Goal: Transaction & Acquisition: Book appointment/travel/reservation

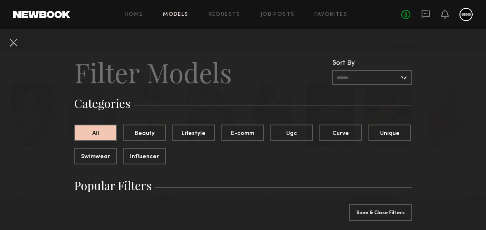
click at [375, 74] on input "text" at bounding box center [371, 77] width 79 height 15
click at [301, 59] on header "Filter Models Sort By Clear Rate LOW TO HIGH HIGH TO LOW Experience LOW TO HIGH…" at bounding box center [242, 72] width 337 height 33
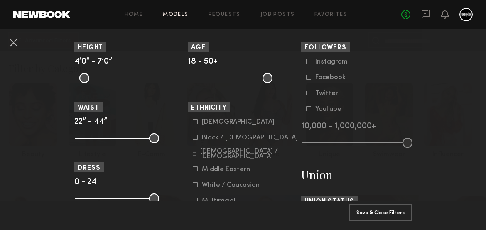
scroll to position [388, 0]
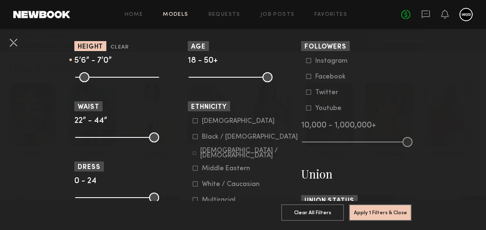
drag, startPoint x: 76, startPoint y: 75, endPoint x: 117, endPoint y: 76, distance: 41.1
type input "**"
click at [117, 76] on input "range" at bounding box center [117, 77] width 84 height 10
drag, startPoint x: 154, startPoint y: 78, endPoint x: 124, endPoint y: 74, distance: 31.0
type input "**"
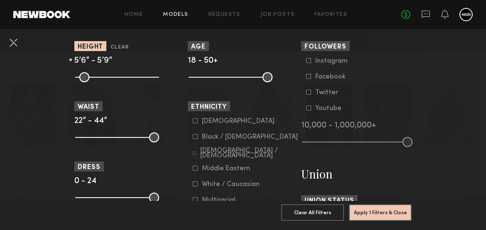
click at [124, 74] on input "range" at bounding box center [117, 77] width 84 height 10
drag, startPoint x: 82, startPoint y: 134, endPoint x: 98, endPoint y: 133, distance: 15.4
type input "**"
click at [98, 133] on input "range" at bounding box center [117, 137] width 84 height 10
drag, startPoint x: 154, startPoint y: 140, endPoint x: 102, endPoint y: 138, distance: 51.5
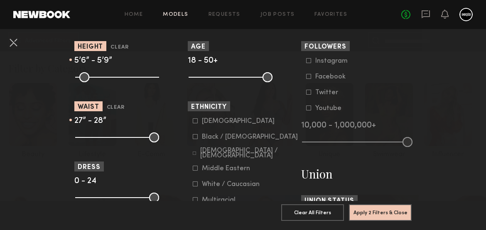
type input "**"
click at [102, 138] on input "range" at bounding box center [117, 137] width 84 height 10
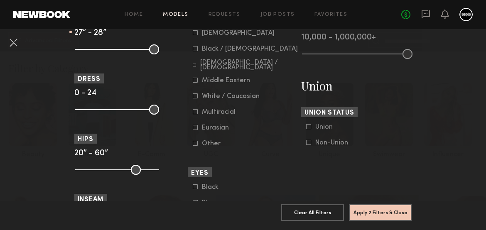
scroll to position [481, 0]
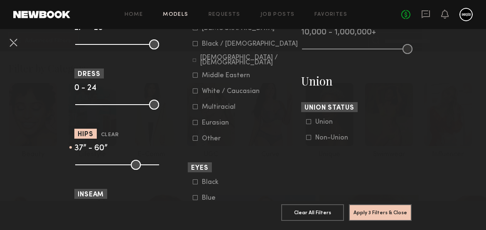
drag, startPoint x: 86, startPoint y: 166, endPoint x: 112, endPoint y: 168, distance: 25.3
type input "**"
click at [112, 168] on input "range" at bounding box center [117, 165] width 84 height 10
drag, startPoint x: 153, startPoint y: 165, endPoint x: 112, endPoint y: 161, distance: 40.8
click at [112, 161] on input "range" at bounding box center [117, 165] width 84 height 10
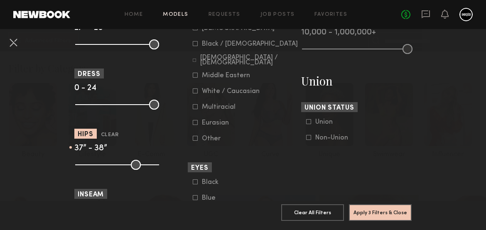
type input "**"
click at [114, 161] on input "range" at bounding box center [117, 165] width 84 height 10
click at [365, 205] on button "Apply 3 Filters & Close" at bounding box center [380, 212] width 63 height 17
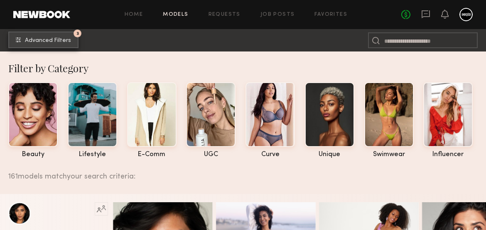
click at [65, 44] on button "3 Advanced Filters" at bounding box center [43, 40] width 70 height 17
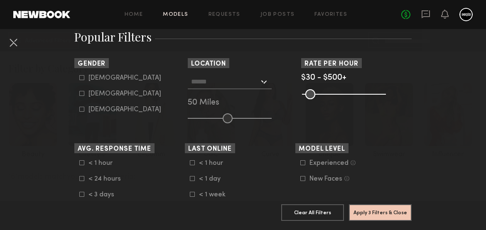
scroll to position [146, 0]
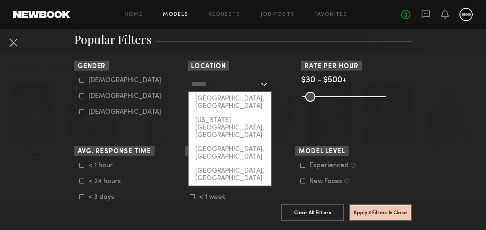
click at [243, 85] on input "text" at bounding box center [225, 84] width 68 height 14
click at [230, 99] on div "Los Angeles, CA" at bounding box center [229, 103] width 82 height 22
type input "**********"
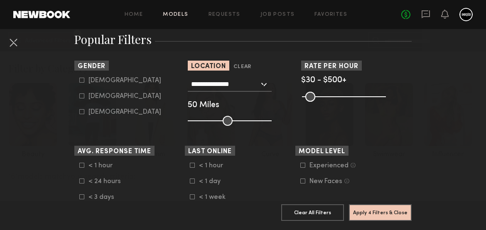
drag, startPoint x: 231, startPoint y: 115, endPoint x: 283, endPoint y: 121, distance: 52.3
click at [283, 121] on div "**********" at bounding box center [243, 101] width 110 height 49
drag, startPoint x: 245, startPoint y: 121, endPoint x: 293, endPoint y: 120, distance: 47.3
type input "***"
click at [271, 120] on input "range" at bounding box center [230, 121] width 84 height 10
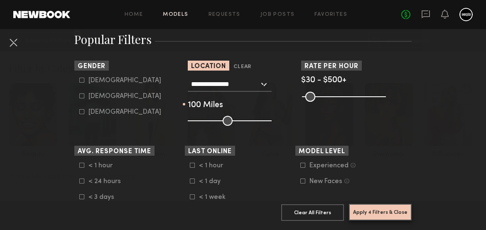
click at [377, 217] on button "Apply 4 Filters & Close" at bounding box center [380, 212] width 63 height 17
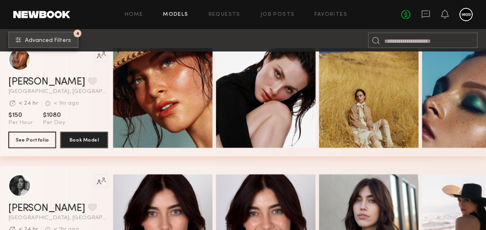
scroll to position [237, 0]
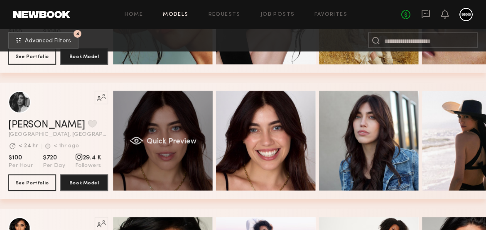
click at [166, 131] on div "Quick Preview" at bounding box center [163, 141] width 100 height 100
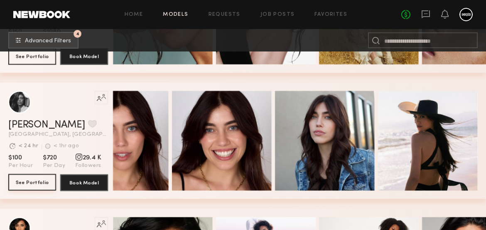
click at [37, 180] on button "See Portfolio" at bounding box center [32, 182] width 48 height 17
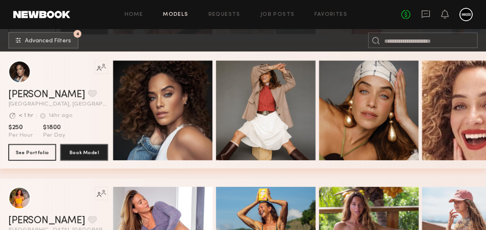
scroll to position [899, 0]
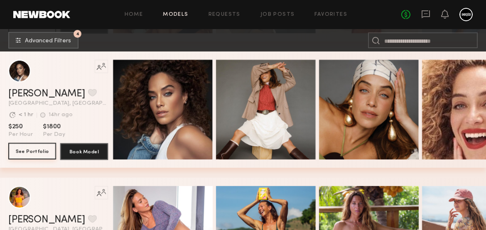
click at [42, 149] on button "See Portfolio" at bounding box center [32, 151] width 48 height 17
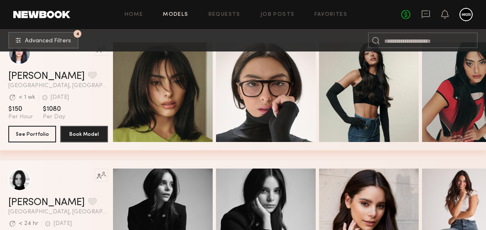
scroll to position [2013, 0]
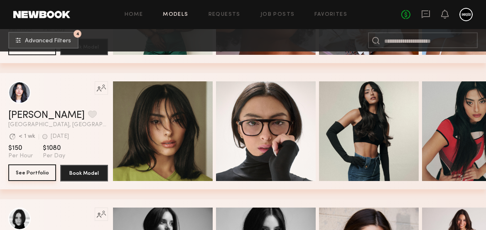
click at [28, 176] on button "See Portfolio" at bounding box center [32, 172] width 48 height 17
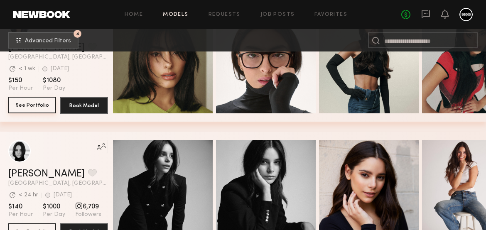
scroll to position [2139, 0]
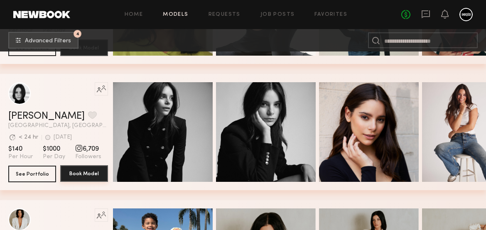
click at [85, 173] on button "Book Model" at bounding box center [84, 173] width 48 height 17
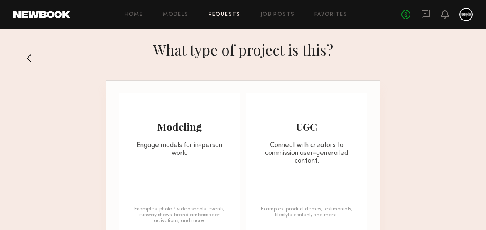
scroll to position [24, 0]
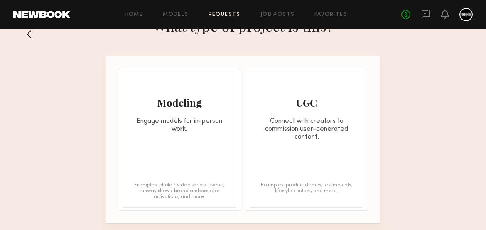
click at [184, 144] on div "Modeling Engage models for in-person work. Examples: photo / video shoots, even…" at bounding box center [179, 140] width 113 height 135
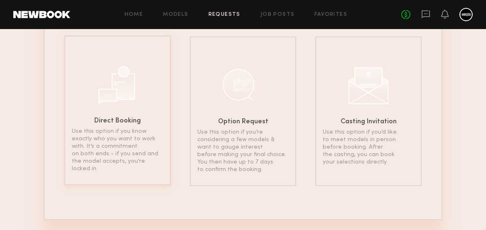
scroll to position [99, 0]
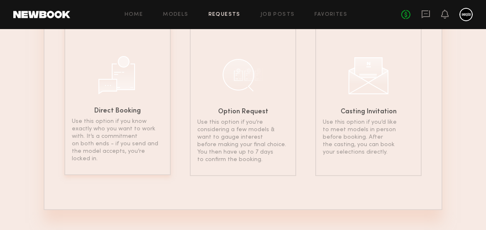
click at [124, 144] on p "Use this option if you know exactly who you want to work with. It’s a commitmen…" at bounding box center [117, 140] width 91 height 45
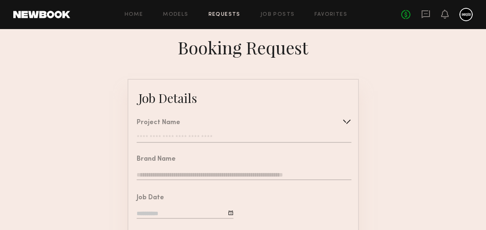
click at [169, 142] on input "text" at bounding box center [244, 138] width 214 height 8
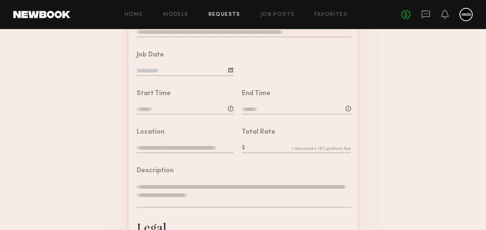
scroll to position [149, 0]
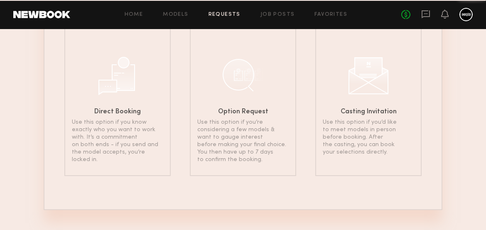
scroll to position [99, 0]
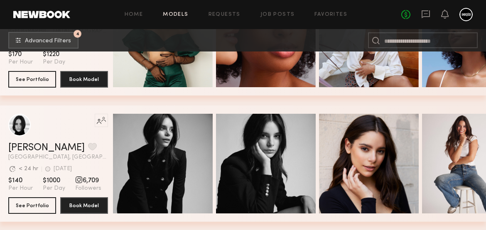
scroll to position [1985, 0]
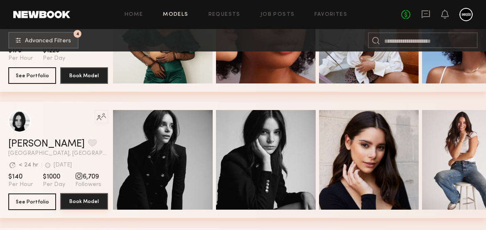
click at [93, 203] on button "Book Model" at bounding box center [84, 201] width 48 height 17
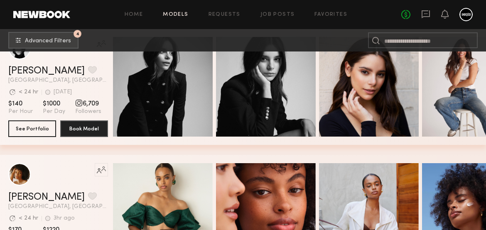
scroll to position [2059, 0]
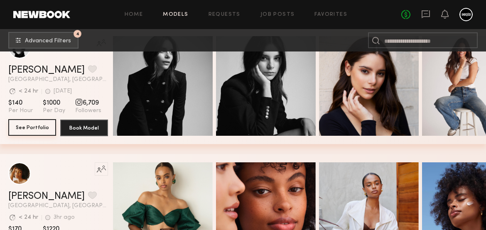
click at [35, 124] on button "See Portfolio" at bounding box center [32, 127] width 48 height 17
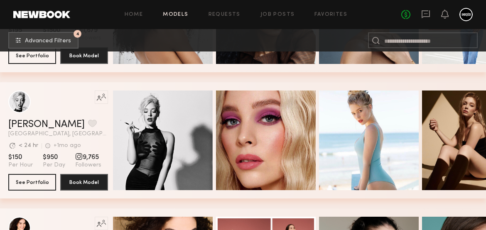
scroll to position [2889, 0]
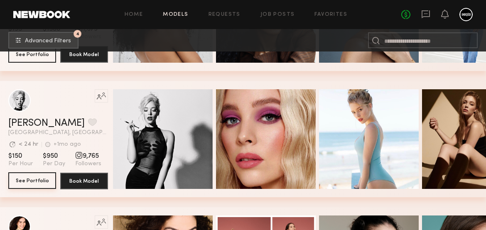
click at [32, 180] on button "See Portfolio" at bounding box center [32, 180] width 48 height 17
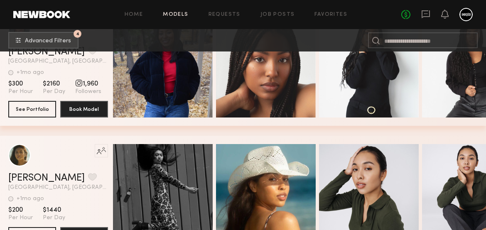
scroll to position [3288, 0]
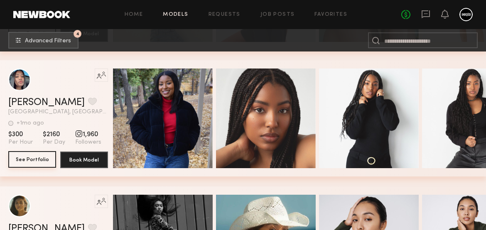
click at [29, 167] on button "See Portfolio" at bounding box center [32, 159] width 48 height 17
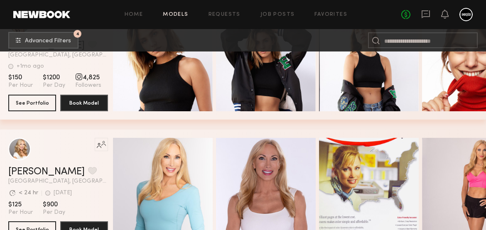
scroll to position [3666, 0]
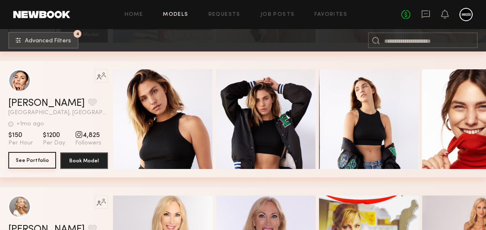
click at [33, 161] on button "See Portfolio" at bounding box center [32, 160] width 48 height 17
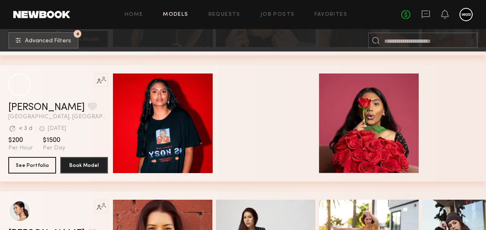
scroll to position [4798, 0]
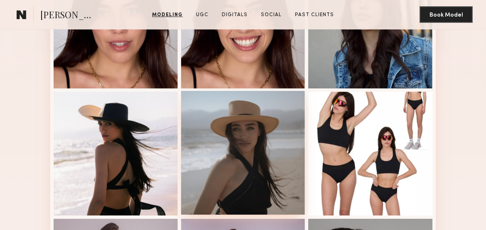
scroll to position [268, 0]
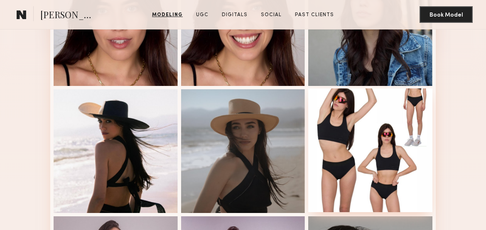
click at [359, 152] on div at bounding box center [370, 150] width 124 height 124
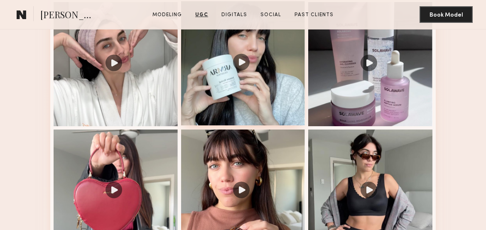
scroll to position [833, 0]
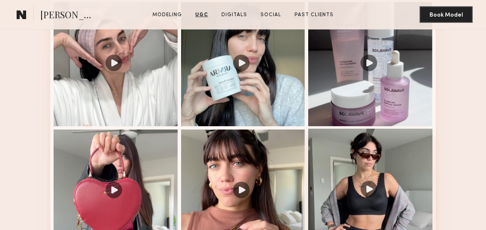
click at [330, 176] on div at bounding box center [370, 191] width 124 height 124
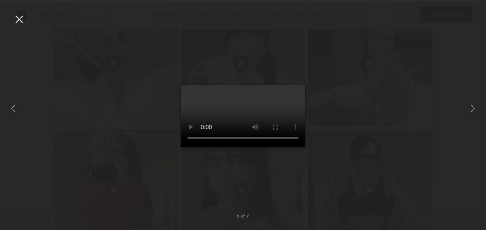
click at [21, 18] on div at bounding box center [18, 18] width 13 height 13
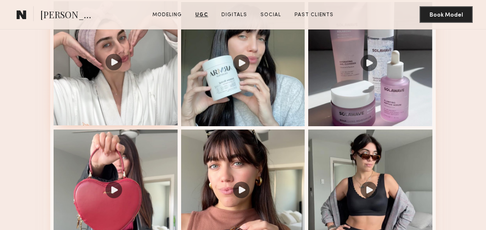
click at [111, 101] on div at bounding box center [116, 63] width 124 height 124
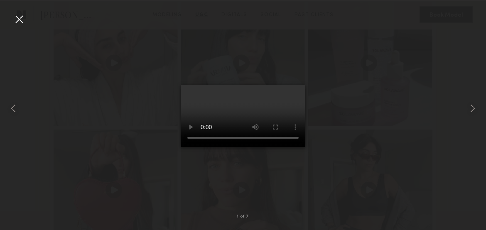
click at [20, 20] on div at bounding box center [18, 18] width 13 height 13
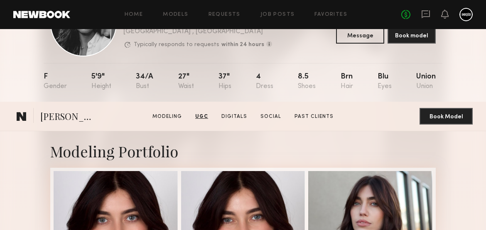
scroll to position [0, 0]
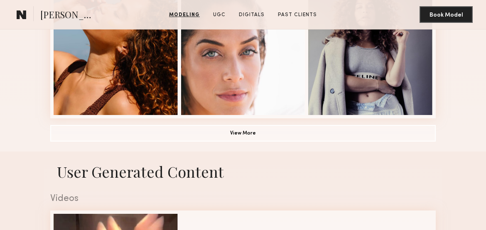
scroll to position [620, 0]
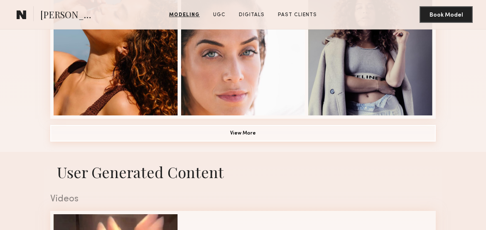
click at [217, 129] on button "View More" at bounding box center [242, 133] width 385 height 17
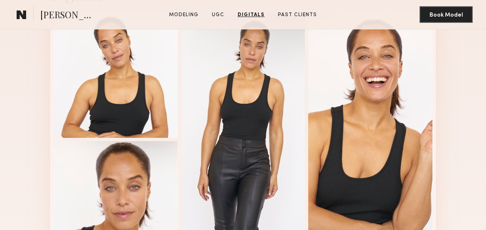
scroll to position [1455, 0]
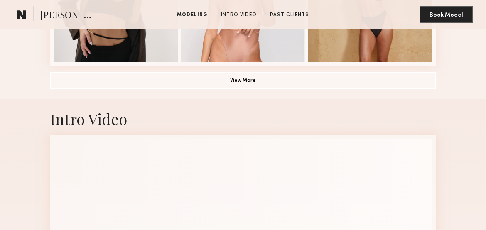
scroll to position [674, 0]
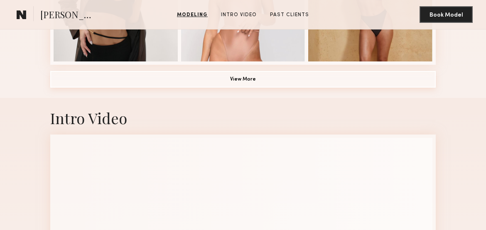
click at [174, 88] on button "View More" at bounding box center [242, 79] width 385 height 17
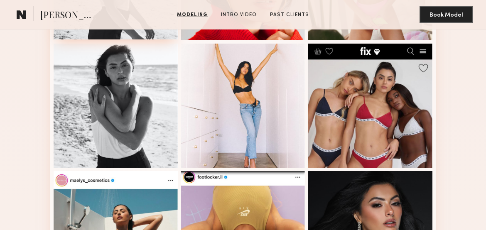
scroll to position [823, 0]
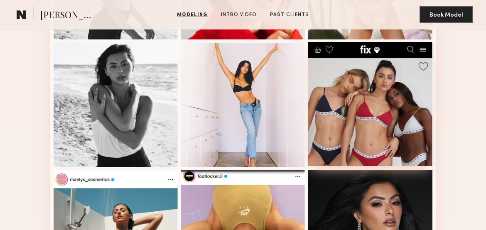
click at [344, 130] on div at bounding box center [370, 104] width 124 height 124
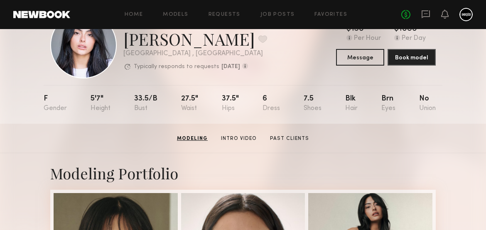
scroll to position [0, 0]
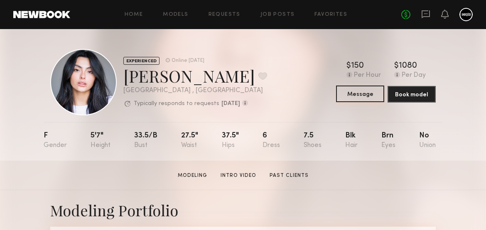
click at [373, 93] on button "Message" at bounding box center [360, 93] width 48 height 17
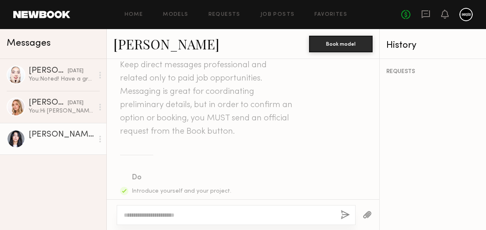
scroll to position [31, 0]
click at [164, 219] on textarea at bounding box center [229, 215] width 210 height 8
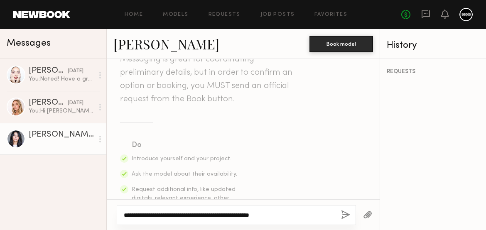
scroll to position [64, 0]
click at [282, 218] on textarea "**********" at bounding box center [229, 215] width 210 height 8
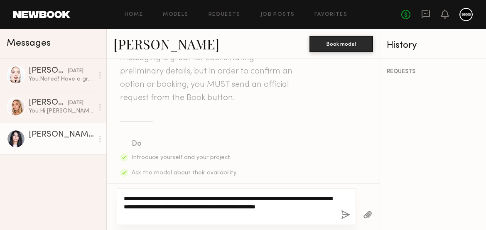
click at [175, 207] on textarea "**********" at bounding box center [229, 206] width 210 height 25
type textarea "**********"
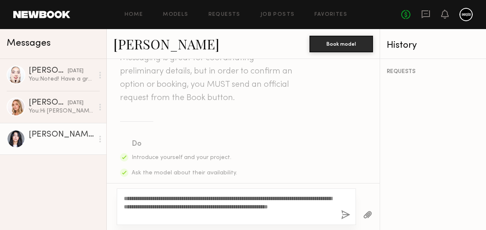
click at [347, 220] on button "button" at bounding box center [345, 215] width 9 height 10
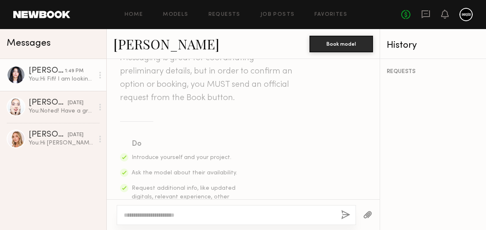
scroll to position [309, 0]
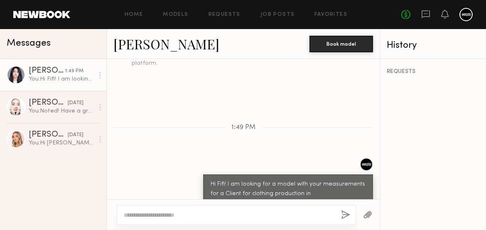
click at [43, 78] on div "You: Hi Fifi! I am looking for a model with your measurements for a Client for …" at bounding box center [61, 79] width 65 height 8
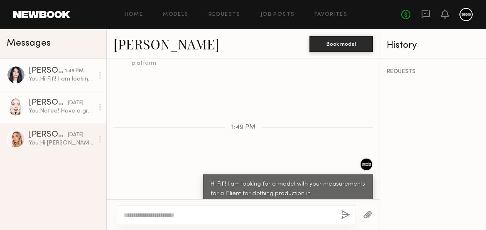
click at [51, 105] on div "Tiana K." at bounding box center [48, 103] width 39 height 8
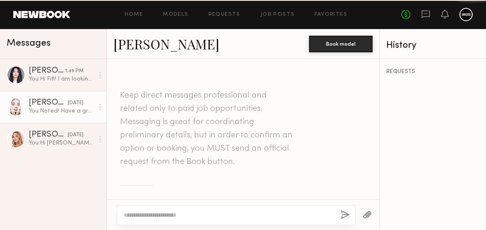
scroll to position [589, 0]
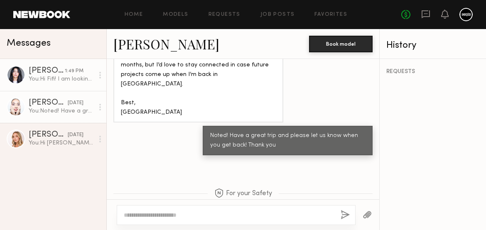
click at [52, 65] on link "Fifi K. 1:49 PM You: Hi Fifi! I am looking for a model with your measurements f…" at bounding box center [53, 75] width 106 height 32
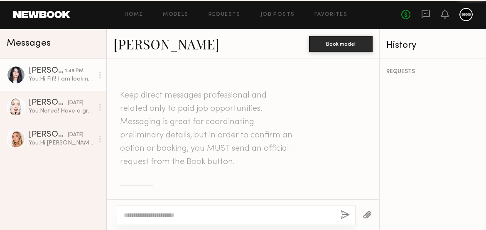
scroll to position [309, 0]
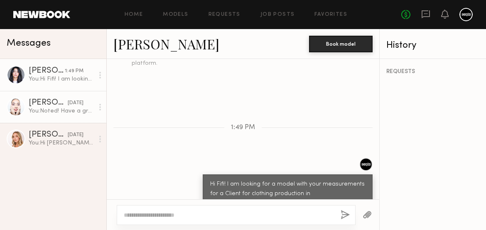
click at [49, 95] on link "Tiana K. 08/25/2025 You: Noted! Have a great trip and please let us know when y…" at bounding box center [53, 107] width 106 height 32
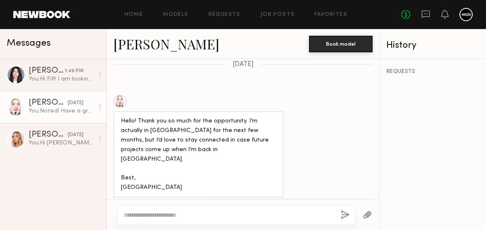
scroll to position [514, 0]
click at [10, 111] on div at bounding box center [16, 107] width 19 height 19
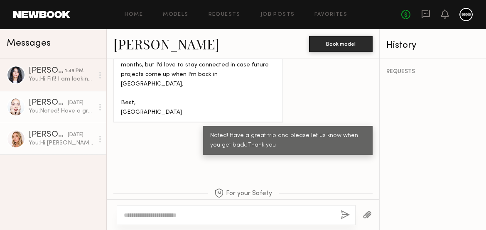
click at [59, 127] on link "Bailey S. 08/24/2025 You: Hi Bailey! Our company is looking to book a petite mo…" at bounding box center [53, 139] width 106 height 32
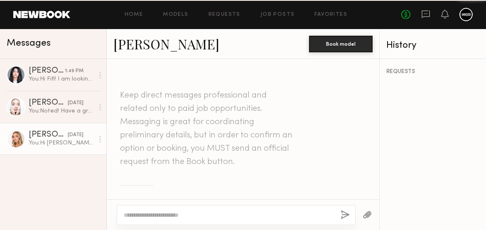
scroll to position [394, 0]
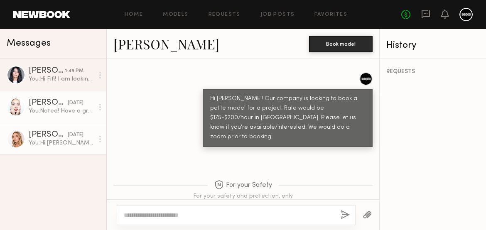
click at [51, 103] on div "Tiana K." at bounding box center [48, 103] width 39 height 8
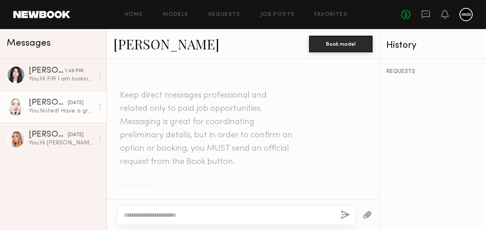
scroll to position [589, 0]
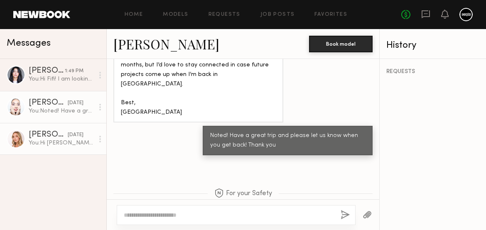
click at [49, 147] on div "You: Hi Bailey! Our company is looking to book a petite model for a project. Ra…" at bounding box center [61, 143] width 65 height 8
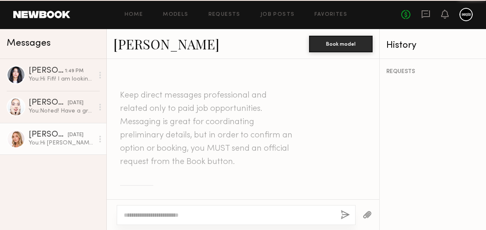
scroll to position [394, 0]
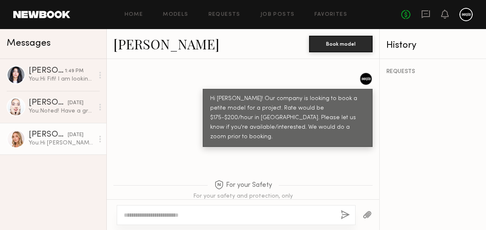
click at [30, 132] on div "Bailey S." at bounding box center [48, 135] width 39 height 8
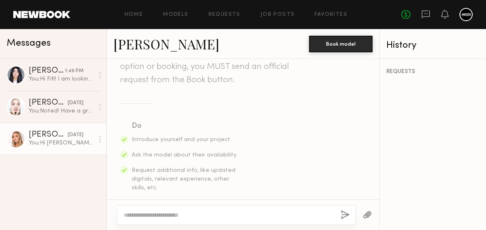
scroll to position [0, 0]
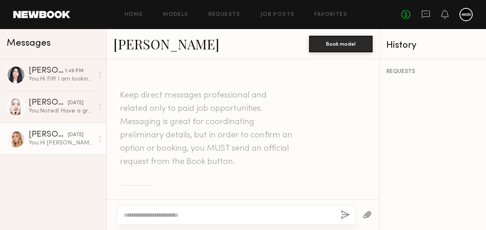
click at [150, 46] on link "Bailey S." at bounding box center [166, 44] width 106 height 18
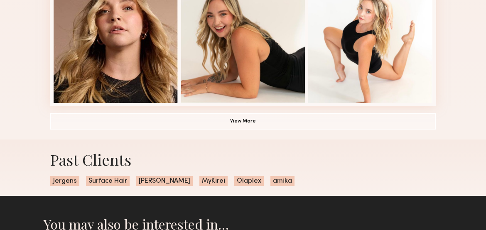
scroll to position [595, 0]
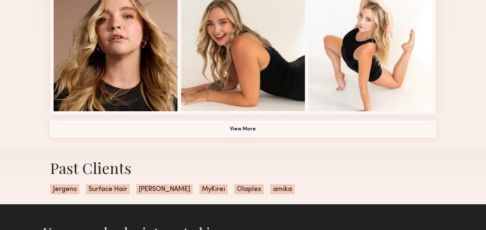
click at [296, 125] on button "View More" at bounding box center [242, 129] width 385 height 17
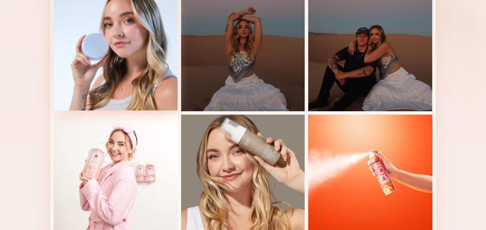
scroll to position [0, 0]
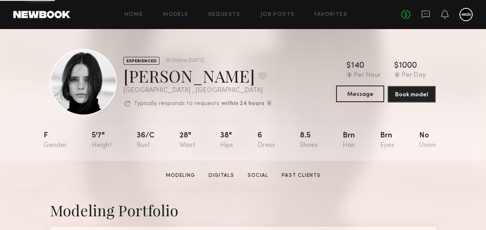
click at [368, 98] on button "Message" at bounding box center [360, 93] width 48 height 17
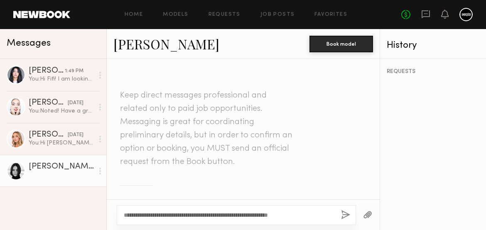
click at [224, 216] on textarea "**********" at bounding box center [229, 215] width 210 height 8
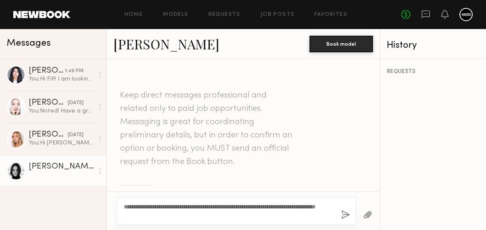
click at [179, 215] on textarea "**********" at bounding box center [229, 211] width 210 height 17
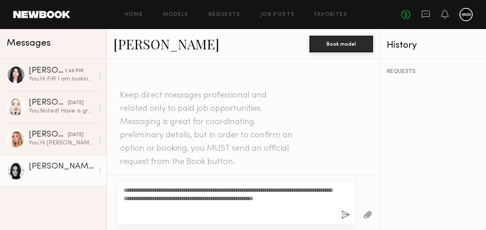
type textarea "**********"
click at [340, 220] on div "**********" at bounding box center [236, 202] width 239 height 45
click at [342, 220] on button "button" at bounding box center [345, 215] width 9 height 10
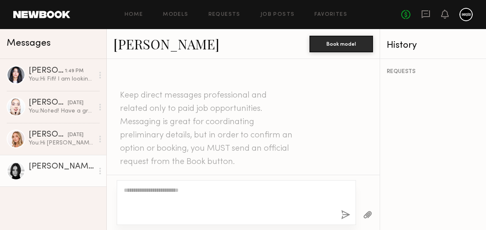
scroll to position [309, 0]
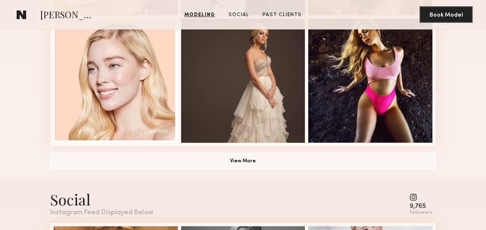
scroll to position [594, 0]
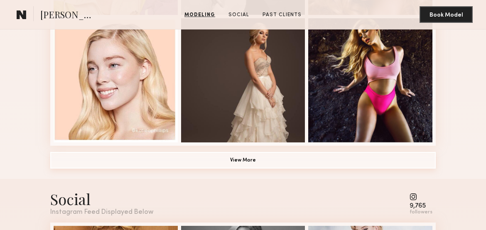
click at [245, 158] on button "View More" at bounding box center [242, 160] width 385 height 17
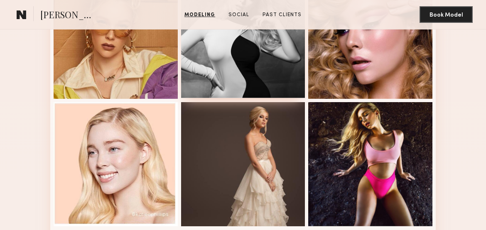
scroll to position [0, 0]
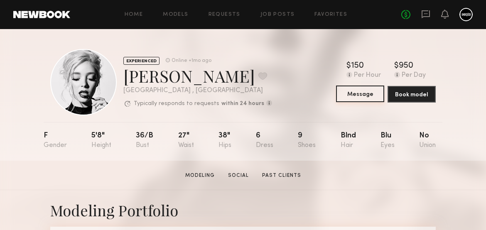
click at [366, 96] on button "Message" at bounding box center [360, 93] width 48 height 17
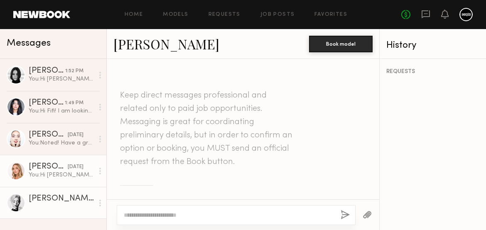
click at [68, 171] on div "[DATE]" at bounding box center [76, 167] width 16 height 8
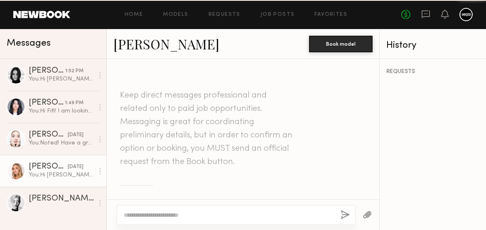
scroll to position [394, 0]
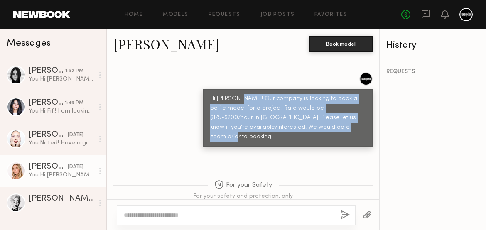
drag, startPoint x: 237, startPoint y: 77, endPoint x: 324, endPoint y: 113, distance: 94.5
click at [324, 113] on div "Hi [PERSON_NAME]! Our company is looking to book a petite model for a project. …" at bounding box center [288, 118] width 170 height 58
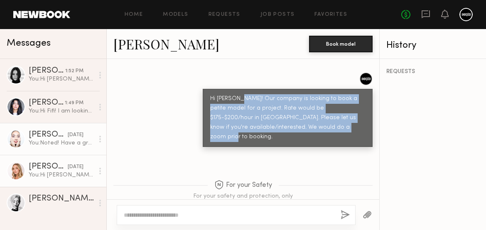
click at [48, 134] on div "[PERSON_NAME]" at bounding box center [48, 135] width 39 height 8
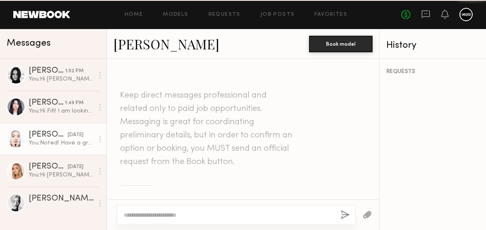
scroll to position [589, 0]
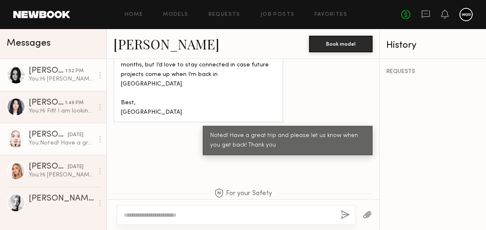
click at [37, 84] on link "Alayna L. 1:52 PM You: Hi Alayna! We are looking for a model with your measurem…" at bounding box center [53, 75] width 106 height 32
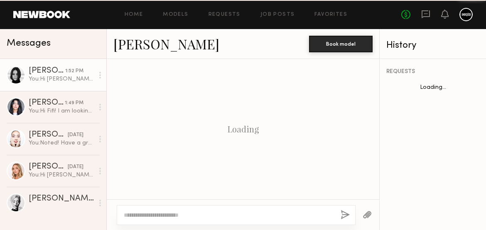
scroll to position [309, 0]
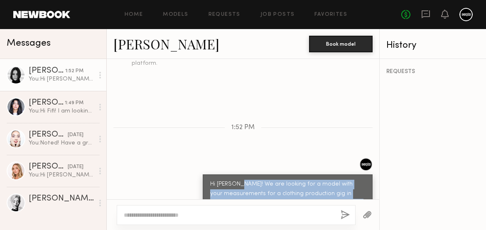
drag, startPoint x: 239, startPoint y: 163, endPoint x: 364, endPoint y: 197, distance: 129.5
click at [364, 197] on div "Keep direct messages professional and related only to paid job opportunities. M…" at bounding box center [243, 129] width 272 height 140
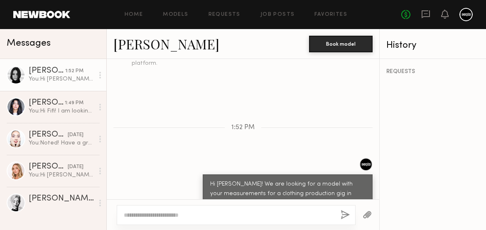
click at [272, 180] on div "Hi [PERSON_NAME]! We are looking for a model with your measurements for a cloth…" at bounding box center [287, 199] width 155 height 38
click at [234, 211] on div at bounding box center [229, 215] width 210 height 8
click at [217, 212] on textarea at bounding box center [229, 215] width 210 height 8
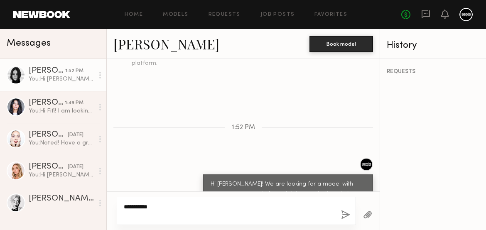
type textarea "**********"
click at [347, 216] on button "button" at bounding box center [345, 215] width 9 height 10
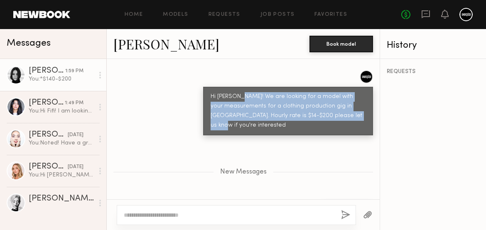
drag, startPoint x: 239, startPoint y: 75, endPoint x: 368, endPoint y: 95, distance: 131.0
click at [368, 95] on div "Hi [PERSON_NAME]! We are looking for a model with your measurements for a cloth…" at bounding box center [288, 111] width 170 height 49
copy div "We are looking for a model with your measurements for a clothing production gig…"
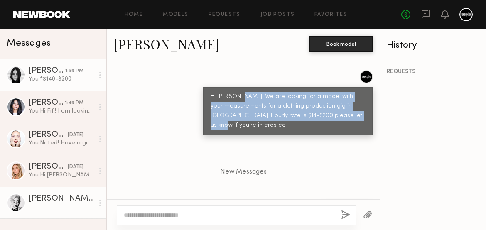
click at [41, 201] on div "Katie P." at bounding box center [61, 199] width 65 height 8
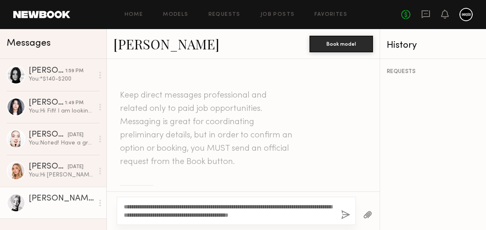
click at [124, 205] on textarea "**********" at bounding box center [229, 211] width 210 height 17
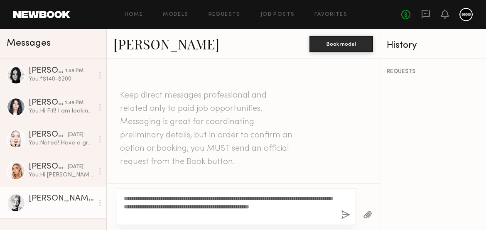
click at [225, 207] on textarea "**********" at bounding box center [229, 206] width 210 height 25
drag, startPoint x: 166, startPoint y: 216, endPoint x: 147, endPoint y: 196, distance: 28.2
click at [147, 196] on textarea "**********" at bounding box center [229, 206] width 210 height 25
click at [224, 207] on textarea "**********" at bounding box center [229, 206] width 210 height 25
drag, startPoint x: 163, startPoint y: 215, endPoint x: 149, endPoint y: 195, distance: 24.4
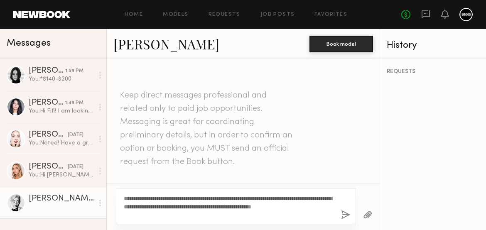
click at [149, 195] on textarea "**********" at bounding box center [229, 206] width 210 height 25
type textarea "**********"
click at [344, 217] on button "button" at bounding box center [345, 215] width 9 height 10
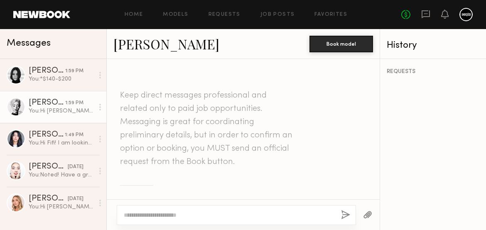
scroll to position [309, 0]
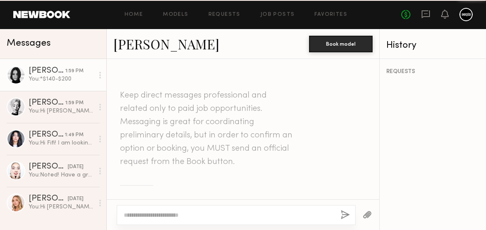
scroll to position [332, 0]
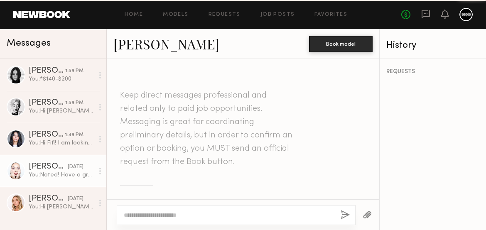
scroll to position [589, 0]
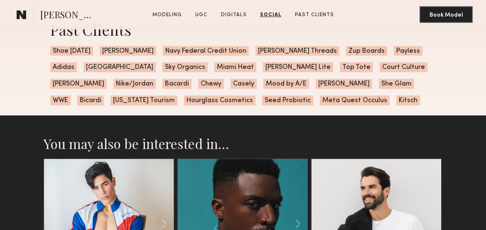
scroll to position [1594, 0]
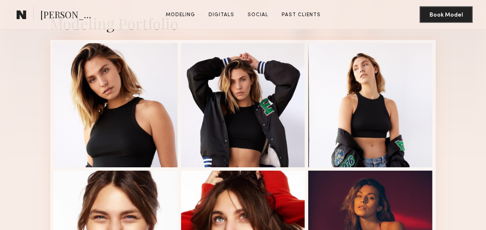
scroll to position [188, 0]
